Goal: Browse casually

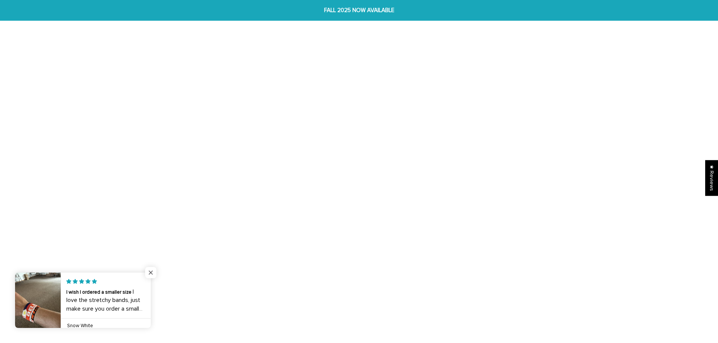
click at [153, 274] on span "Close popup widget" at bounding box center [150, 272] width 11 height 11
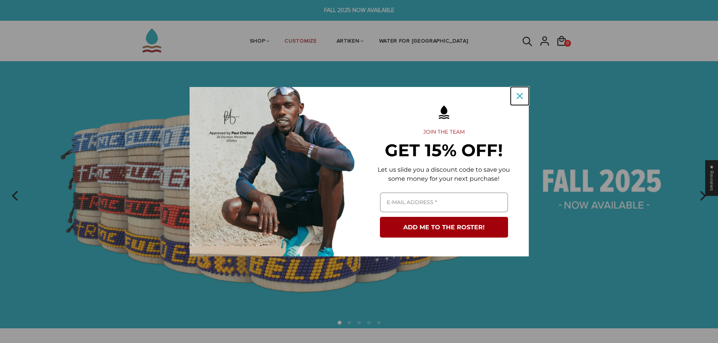
click at [521, 96] on icon "close icon" at bounding box center [520, 96] width 6 height 6
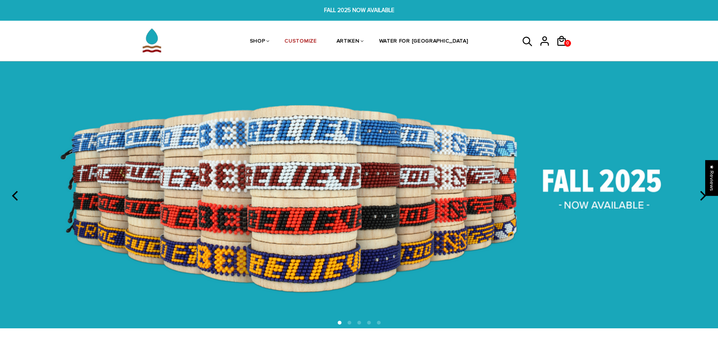
click at [707, 199] on icon "next" at bounding box center [702, 196] width 10 height 10
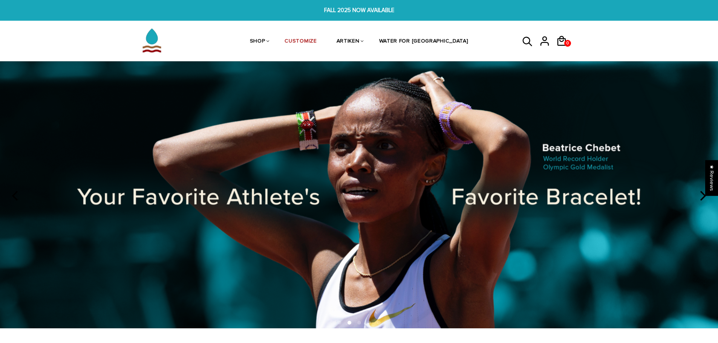
click at [474, 217] on img at bounding box center [359, 194] width 718 height 267
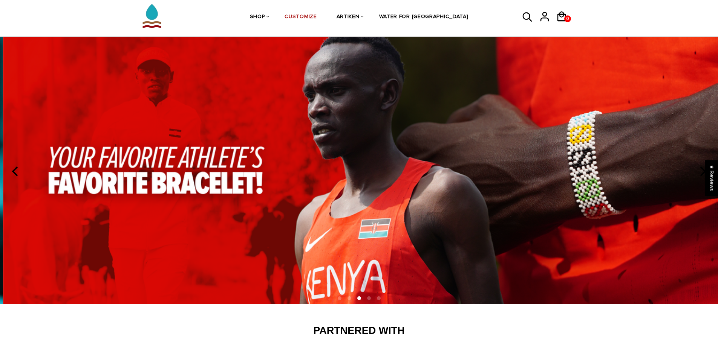
scroll to position [75, 0]
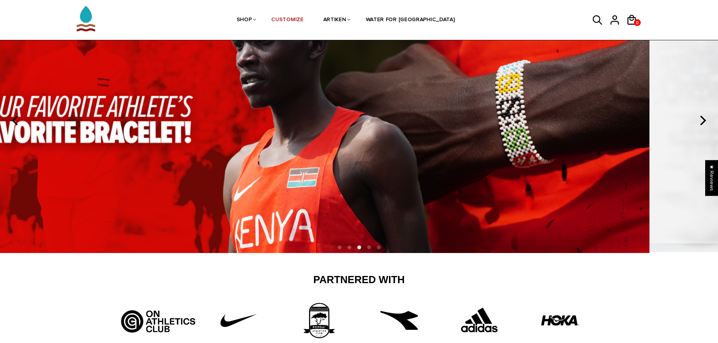
drag, startPoint x: 499, startPoint y: 182, endPoint x: 412, endPoint y: 182, distance: 86.7
click at [412, 182] on img at bounding box center [290, 119] width 718 height 267
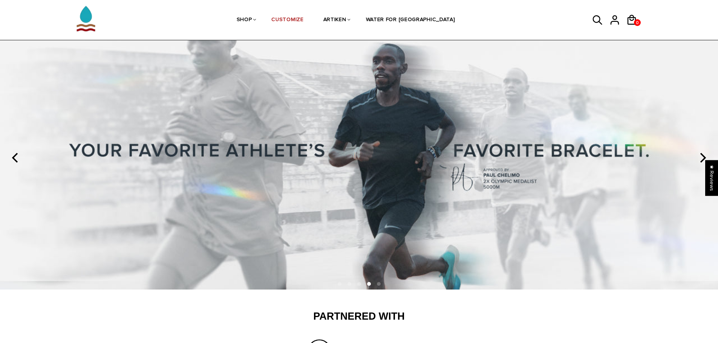
scroll to position [0, 0]
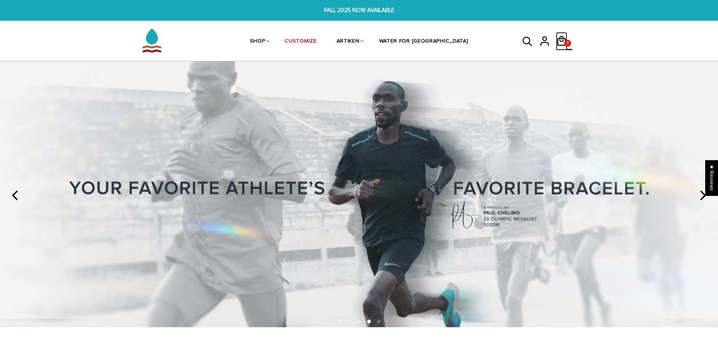
click at [559, 35] on icon at bounding box center [561, 41] width 11 height 18
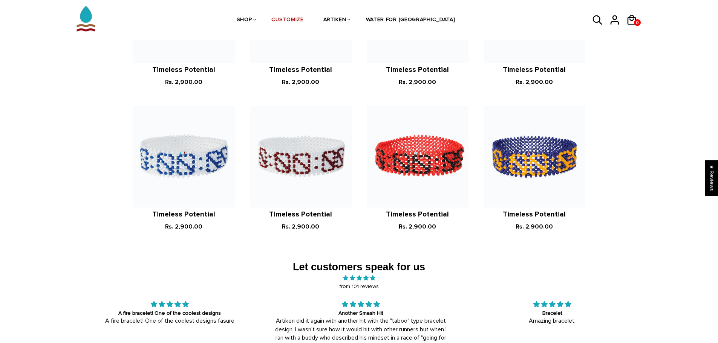
scroll to position [1169, 0]
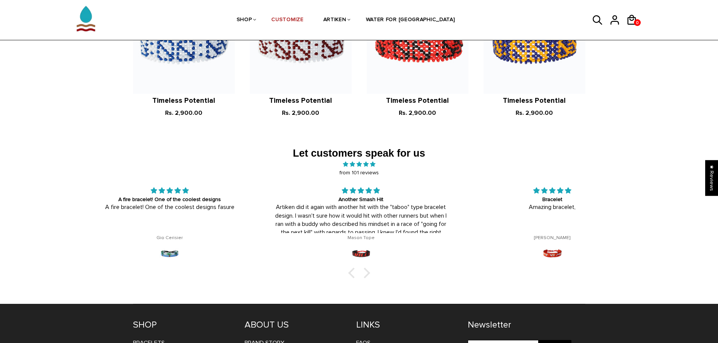
click at [441, 278] on div "Let customers speak for us from 101 reviews PR worthy Looks great, fits great. …" at bounding box center [359, 216] width 575 height 175
click at [362, 276] on div at bounding box center [364, 273] width 11 height 11
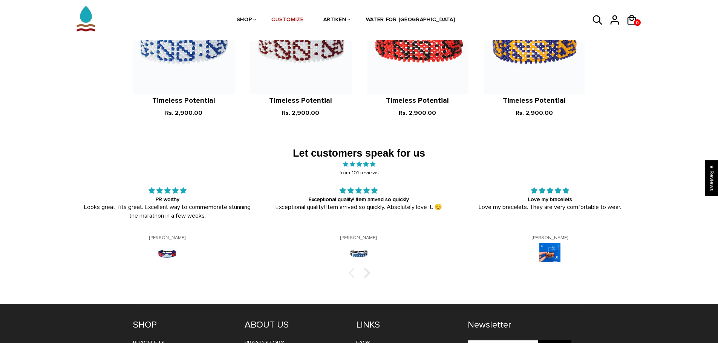
click at [350, 275] on div at bounding box center [353, 273] width 11 height 11
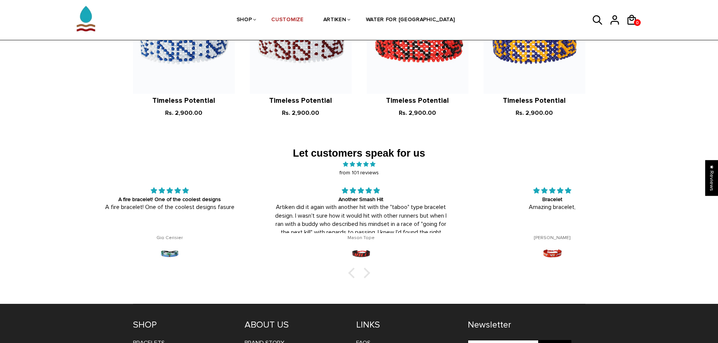
click at [371, 274] on div at bounding box center [359, 274] width 575 height 8
click at [368, 275] on div at bounding box center [364, 273] width 11 height 11
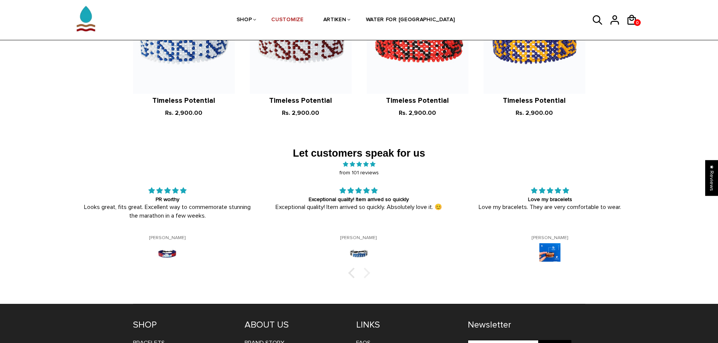
click at [368, 275] on div at bounding box center [364, 273] width 11 height 11
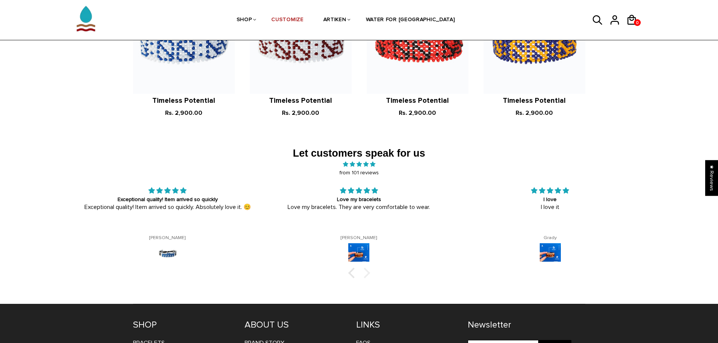
click at [368, 275] on div at bounding box center [364, 273] width 11 height 11
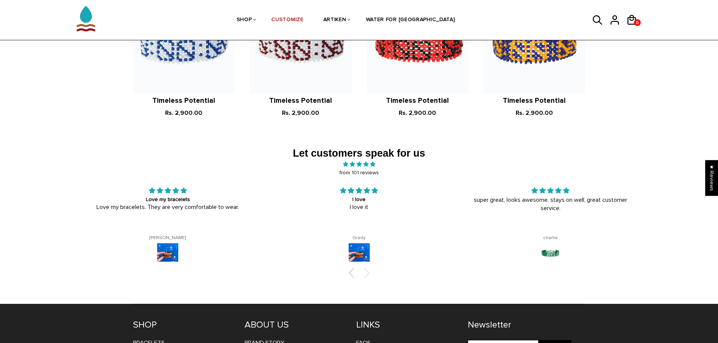
click at [368, 275] on div at bounding box center [364, 273] width 11 height 11
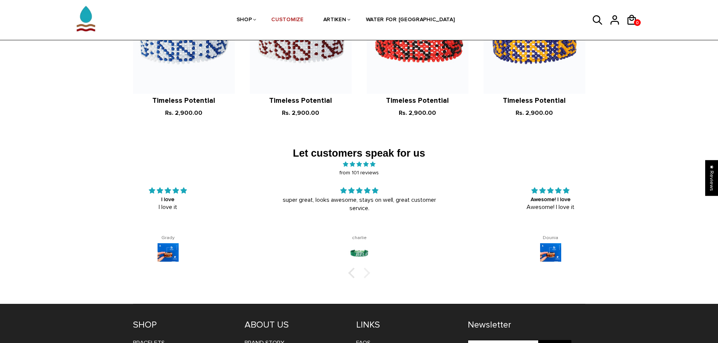
click at [368, 275] on div at bounding box center [364, 273] width 11 height 11
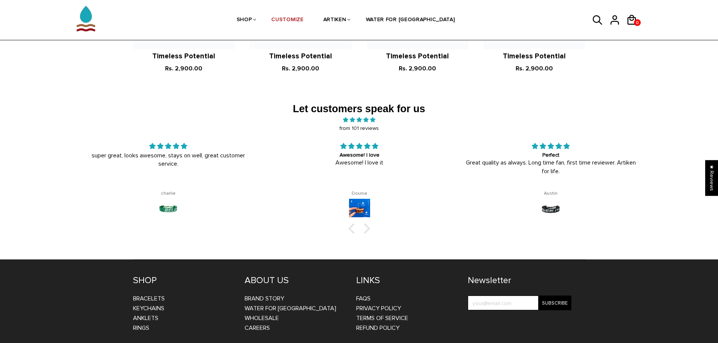
scroll to position [1249, 0]
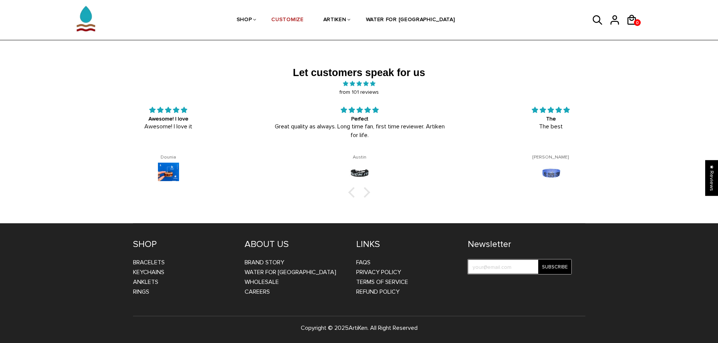
click at [514, 268] on input "test" at bounding box center [520, 267] width 104 height 15
click at [649, 262] on div "SHOP Bracelets Keychains Anklets Rings ABOUT US BRAND STORY WATER FOR KENYA WHO…" at bounding box center [359, 284] width 718 height 120
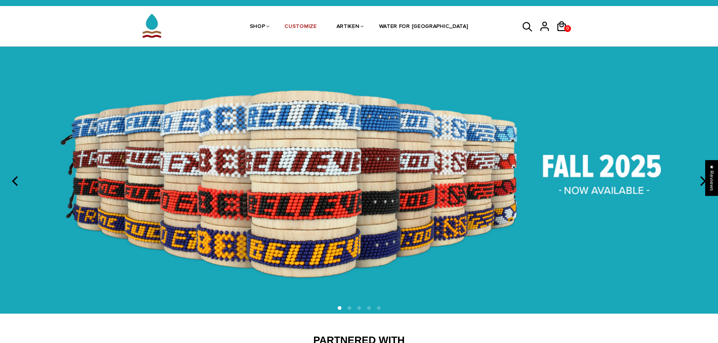
scroll to position [0, 0]
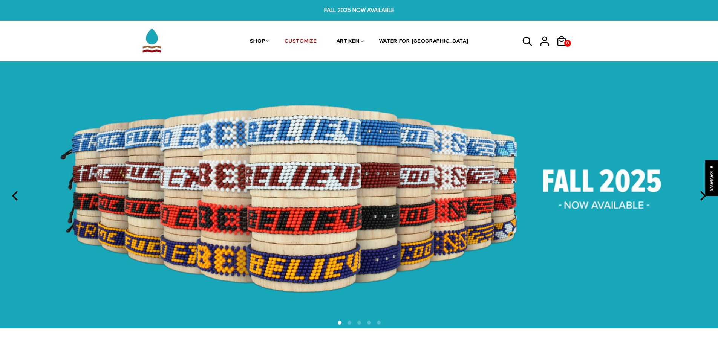
click at [524, 41] on icon at bounding box center [527, 41] width 9 height 9
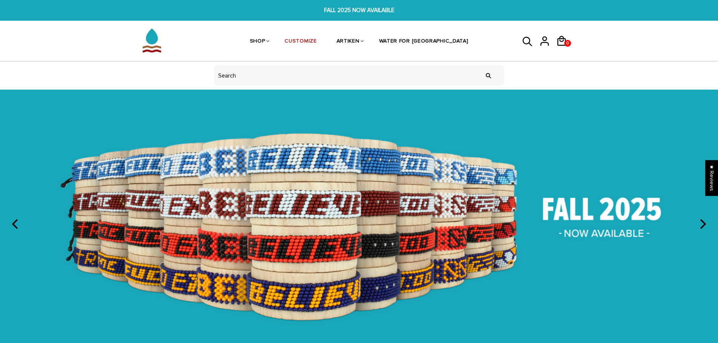
click at [524, 46] on icon at bounding box center [527, 42] width 11 height 18
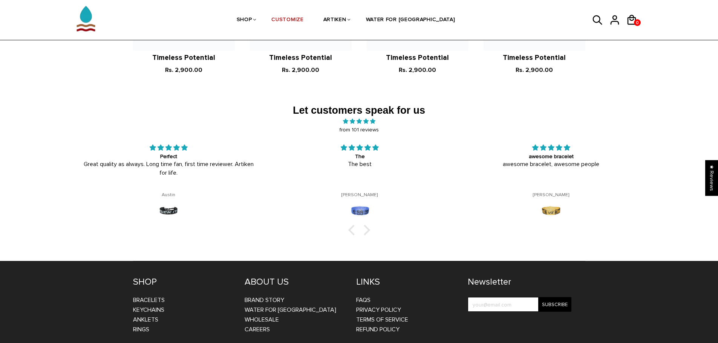
scroll to position [1249, 0]
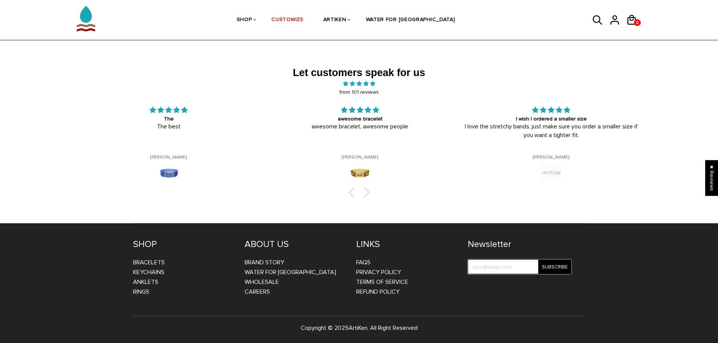
click at [505, 267] on input "test" at bounding box center [520, 267] width 104 height 15
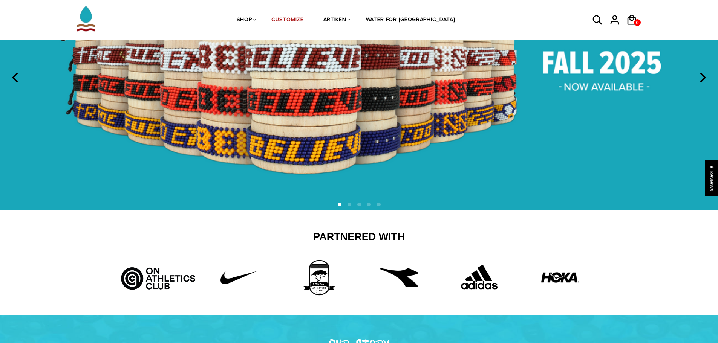
scroll to position [0, 0]
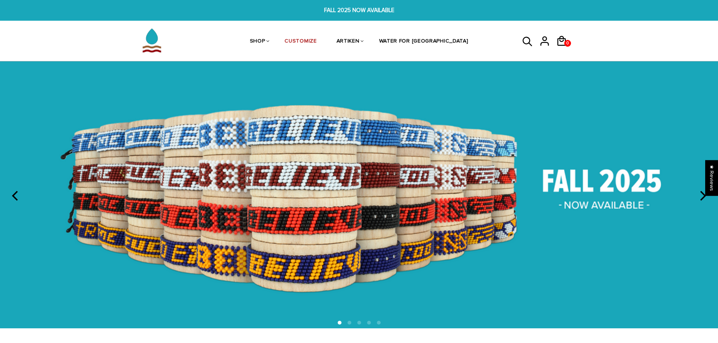
click at [671, 39] on header "SHOP BRACELETS TEXT Inspirational fuel for maximum growth. CREATIVE Click and s…" at bounding box center [359, 32] width 718 height 60
